Goal: Find specific page/section: Find specific page/section

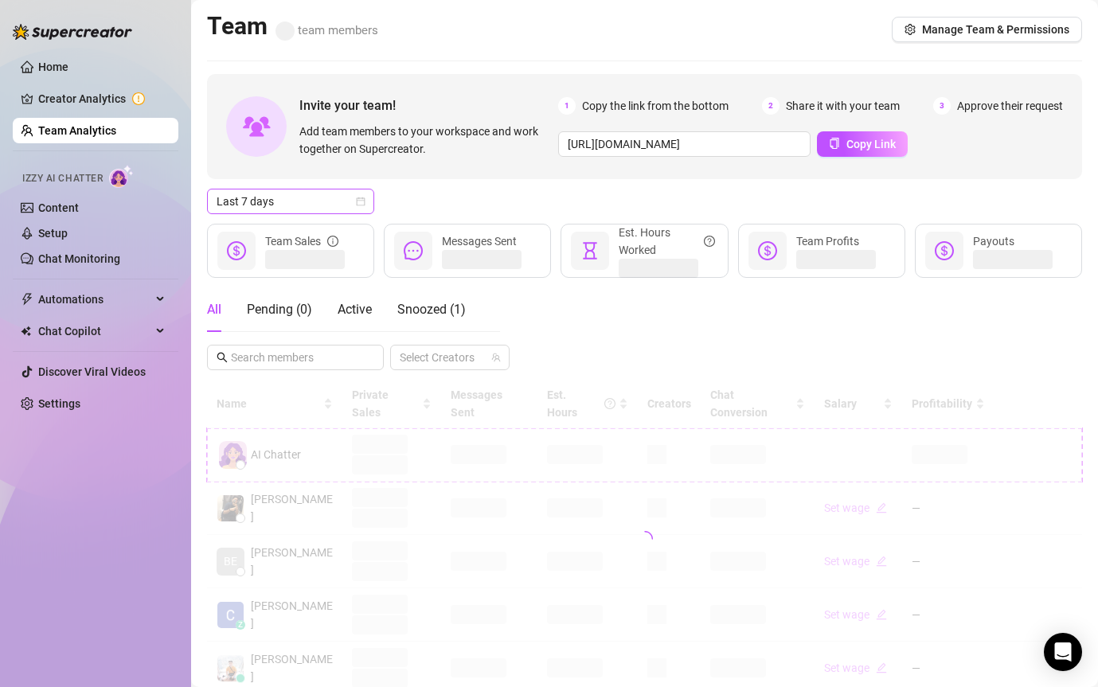
click at [321, 202] on span "Last 7 days" at bounding box center [290, 201] width 148 height 24
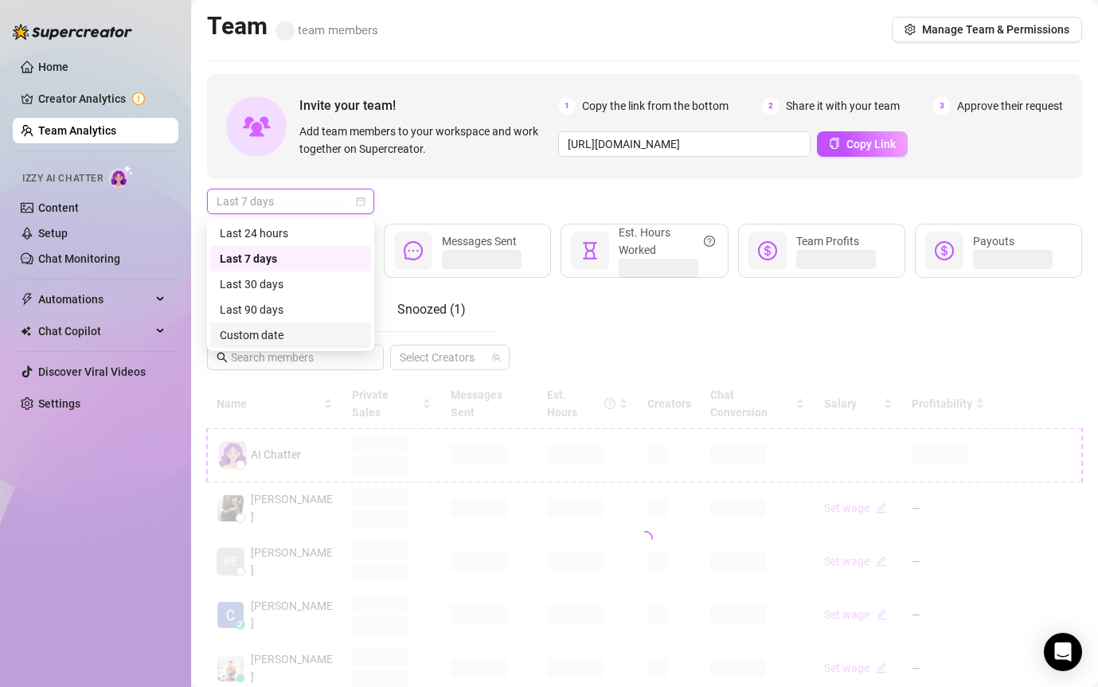
click at [301, 337] on div "Custom date" at bounding box center [291, 335] width 142 height 18
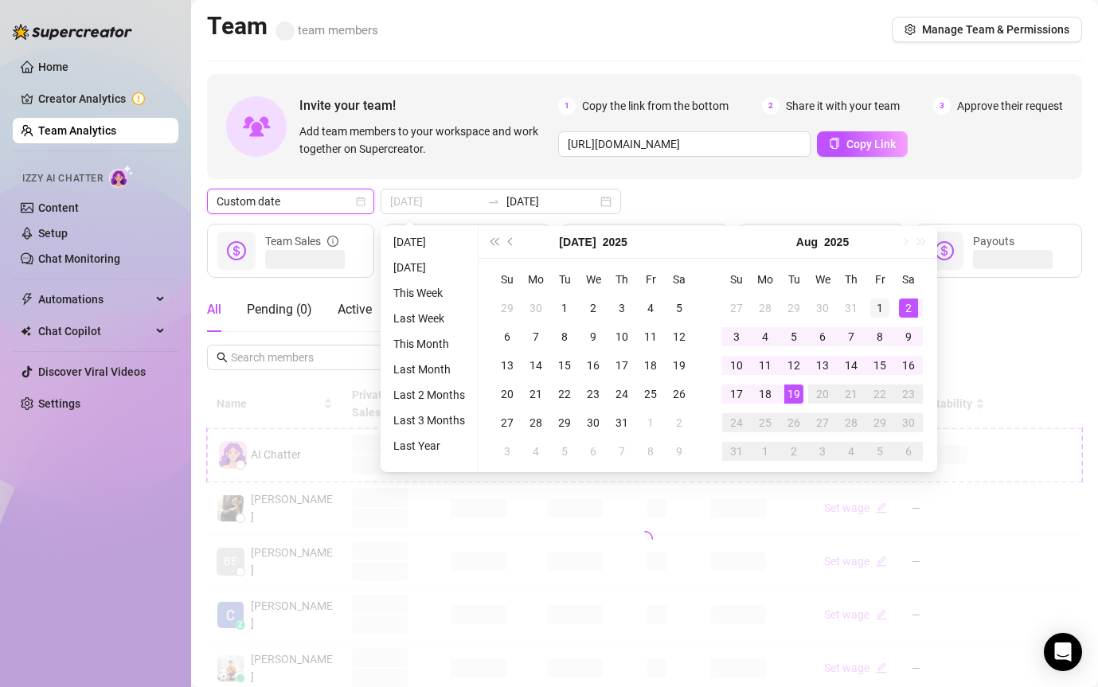
type input "[DATE]"
click at [884, 299] on div "1" at bounding box center [879, 307] width 19 height 19
click at [801, 385] on div "19" at bounding box center [793, 393] width 19 height 19
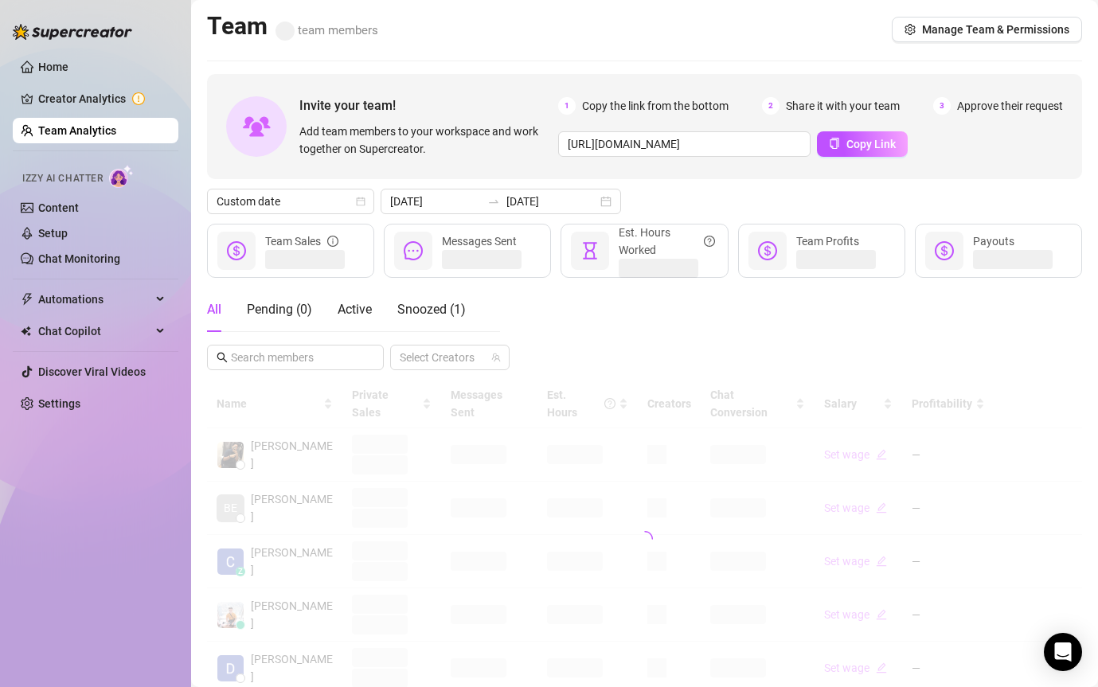
drag, startPoint x: 809, startPoint y: 385, endPoint x: 686, endPoint y: 385, distance: 123.4
click at [694, 385] on div at bounding box center [644, 539] width 875 height 318
click at [513, 205] on input "[DATE]" at bounding box center [551, 202] width 91 height 18
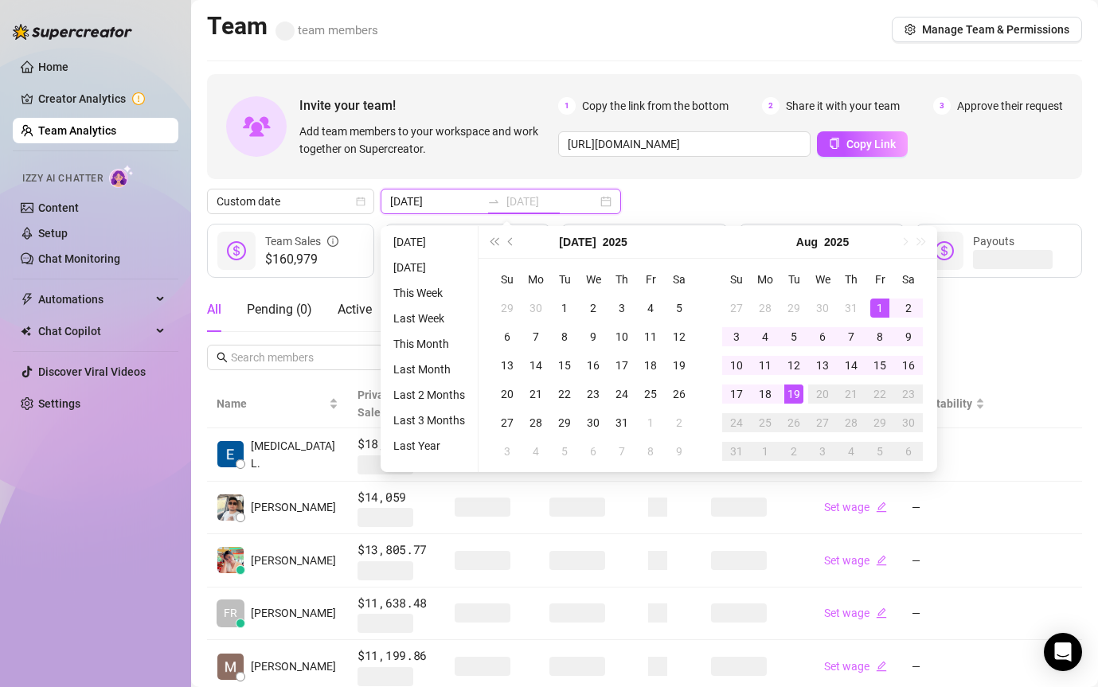
type input "[DATE]"
click at [857, 193] on div "Custom date [DATE] [DATE]" at bounding box center [644, 201] width 875 height 25
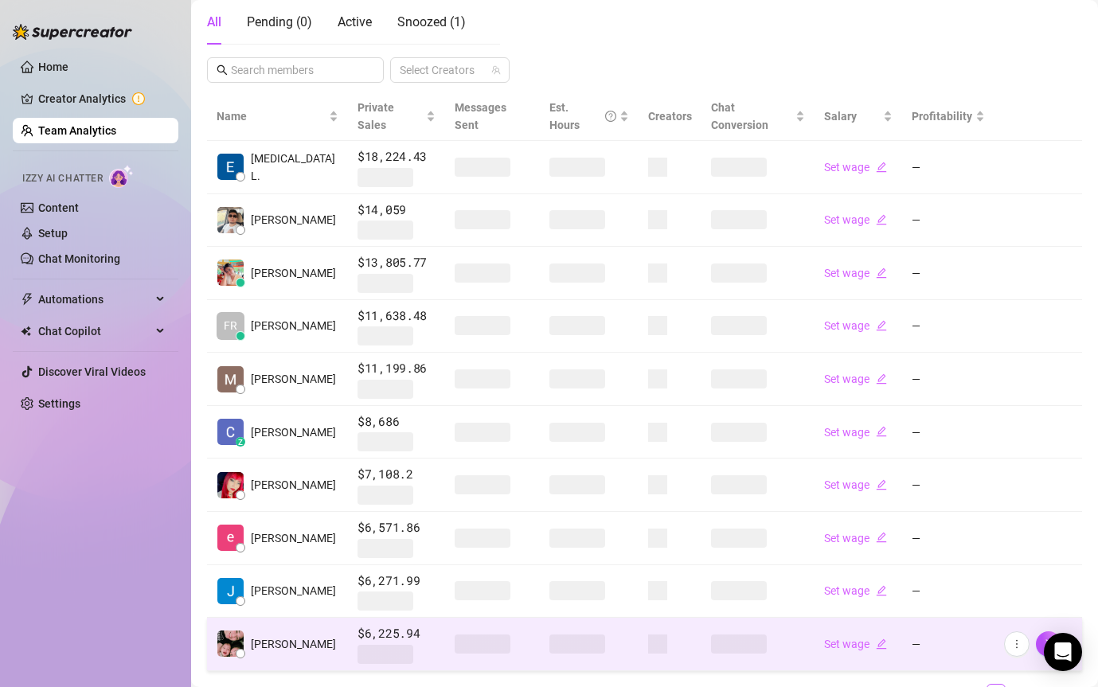
scroll to position [298, 0]
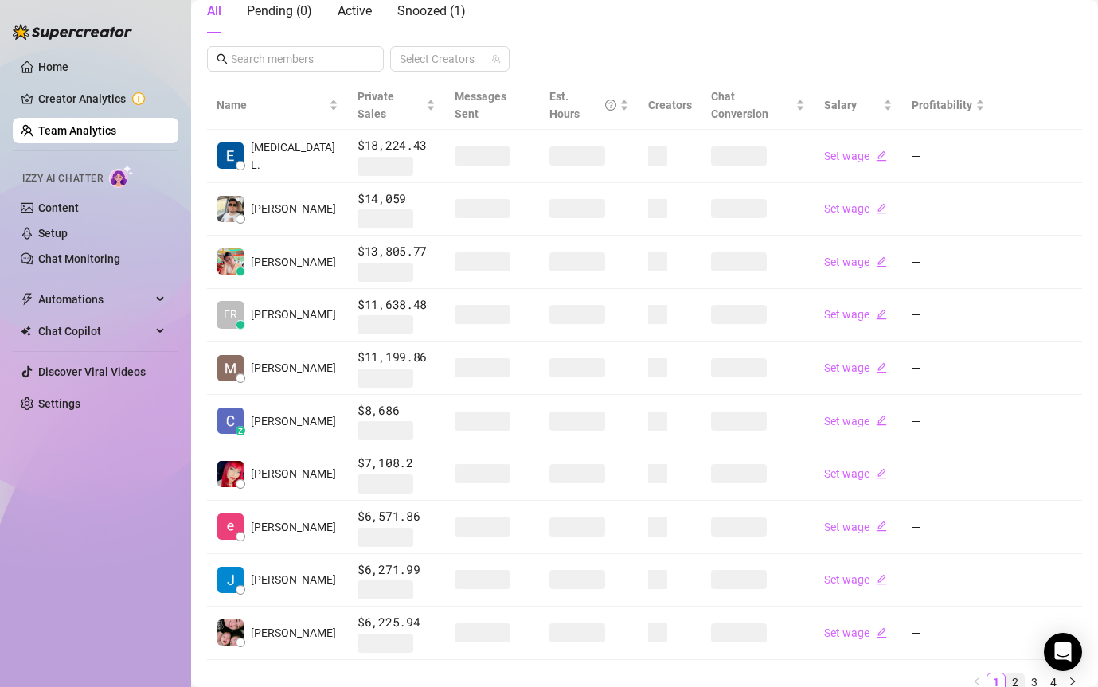
click at [1008, 673] on link "2" at bounding box center [1015, 682] width 18 height 18
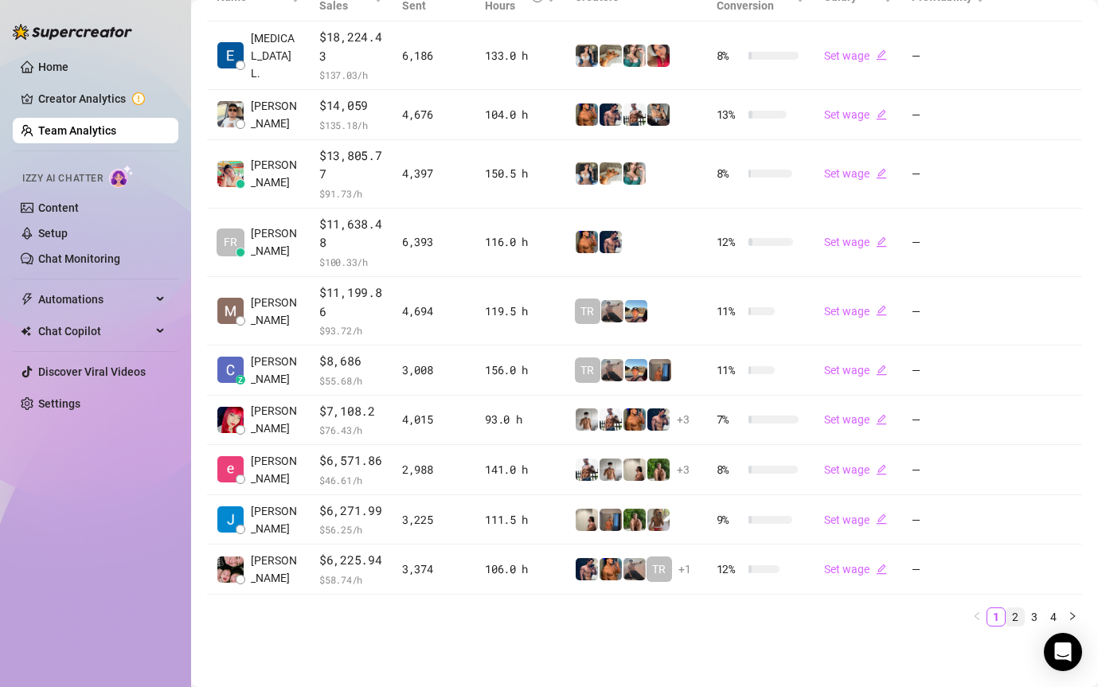
click at [1010, 618] on link "2" at bounding box center [1015, 617] width 18 height 18
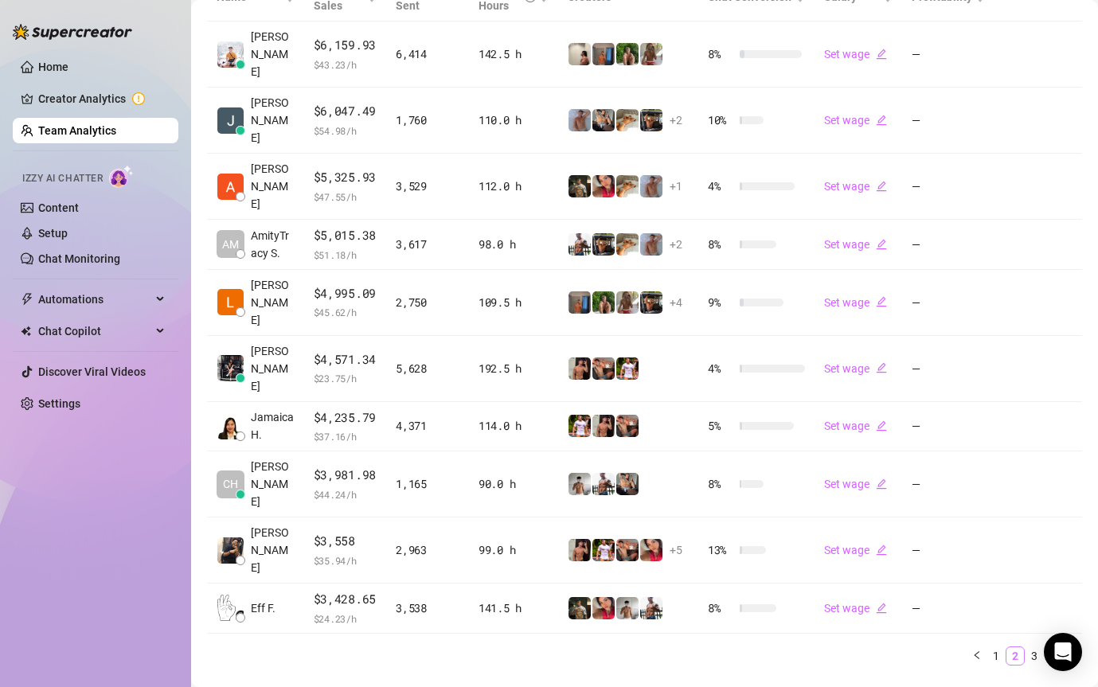
scroll to position [331, 0]
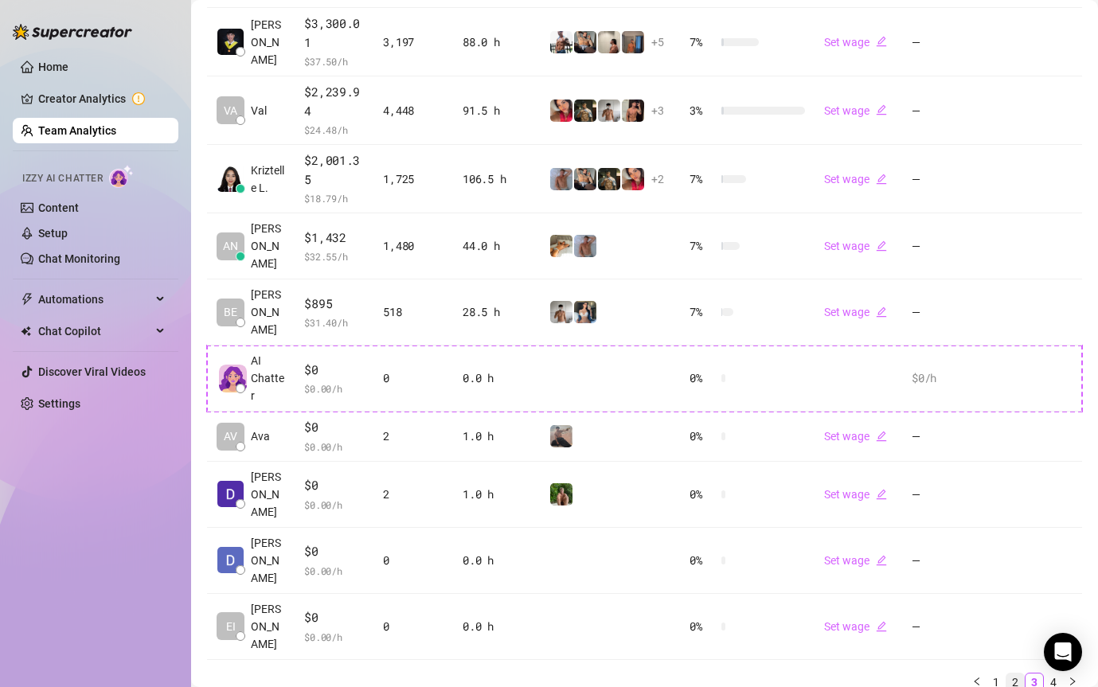
click at [1016, 673] on link "2" at bounding box center [1015, 682] width 18 height 18
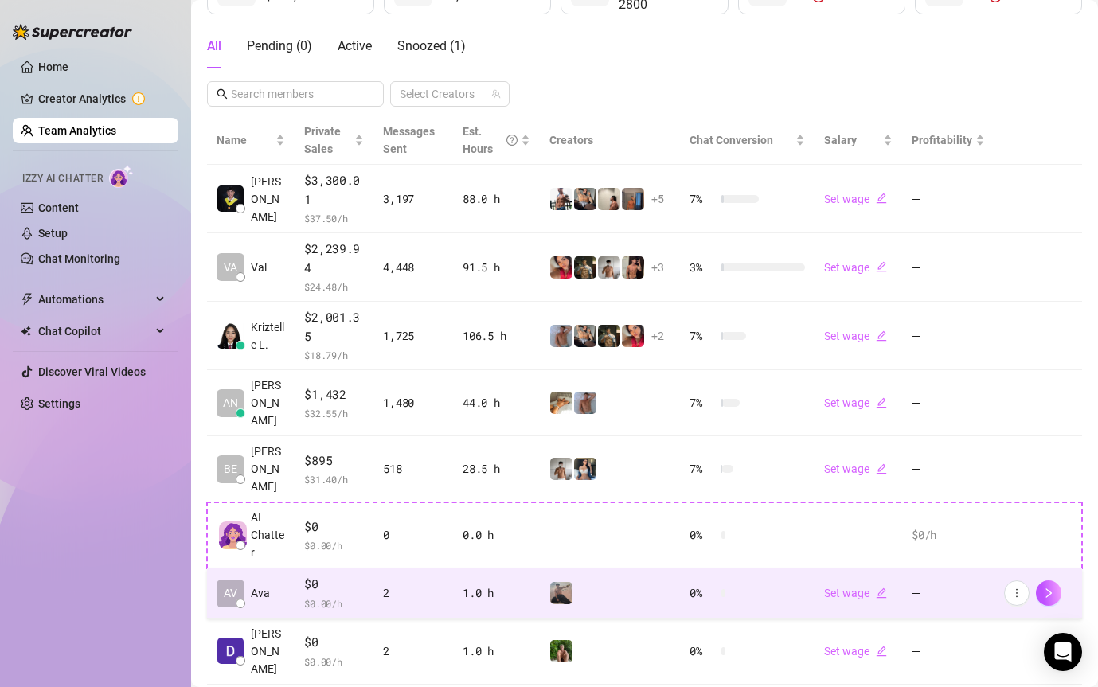
scroll to position [420, 0]
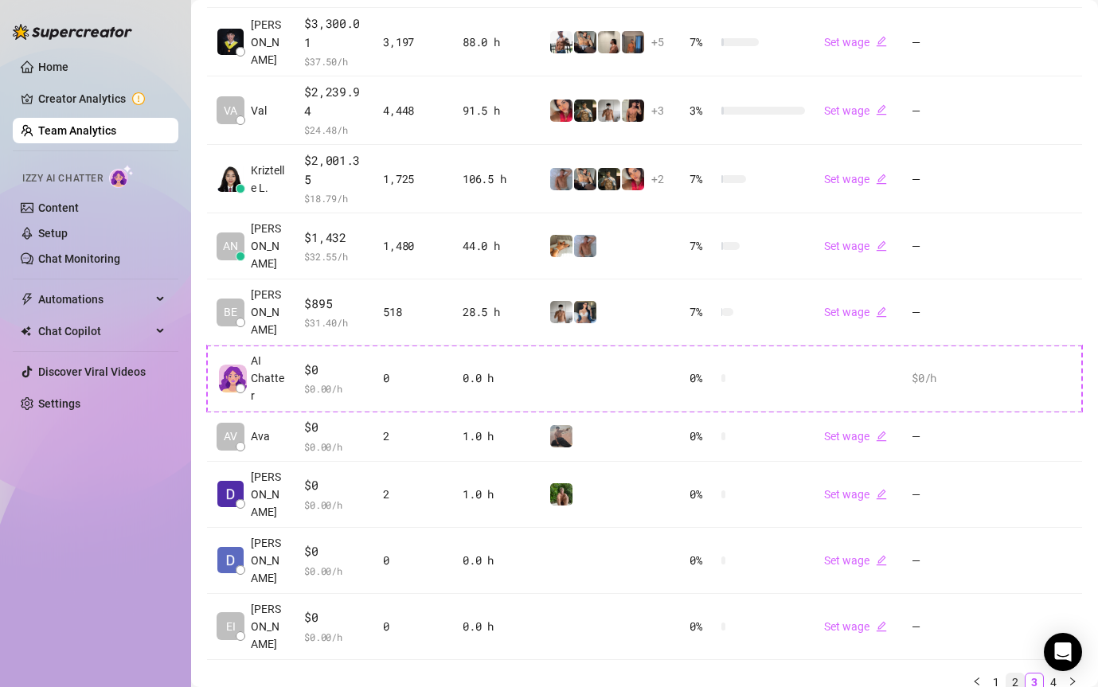
click at [1008, 673] on link "2" at bounding box center [1015, 682] width 18 height 18
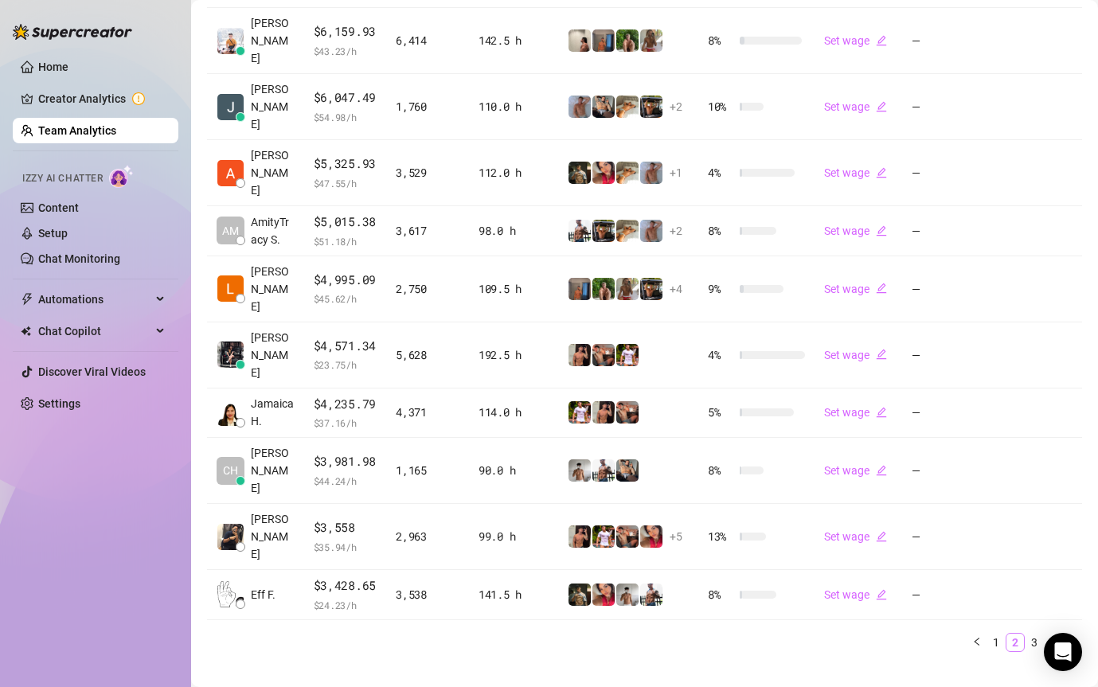
scroll to position [331, 0]
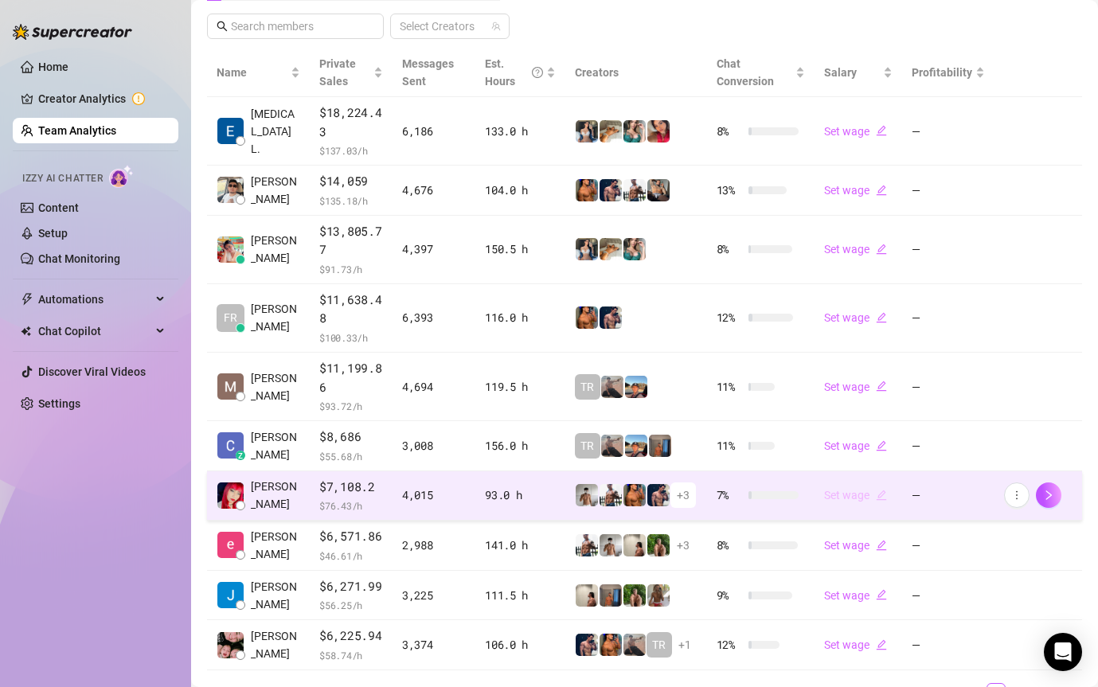
scroll to position [407, 0]
